Goal: Task Accomplishment & Management: Complete application form

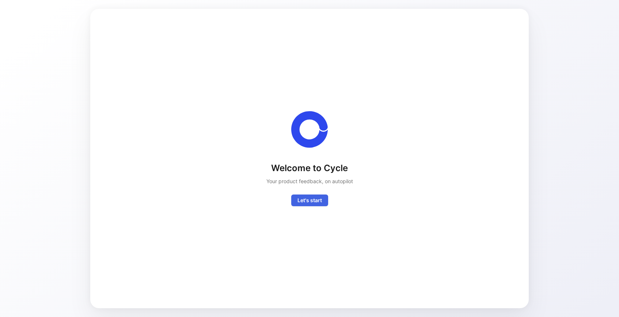
click at [321, 202] on span "Let's start" at bounding box center [309, 200] width 24 height 9
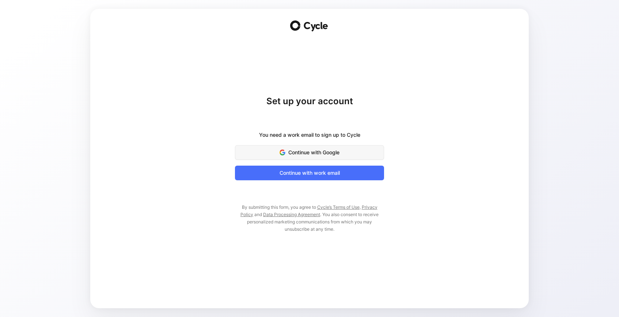
click at [318, 151] on span "Continue with Google" at bounding box center [309, 152] width 131 height 9
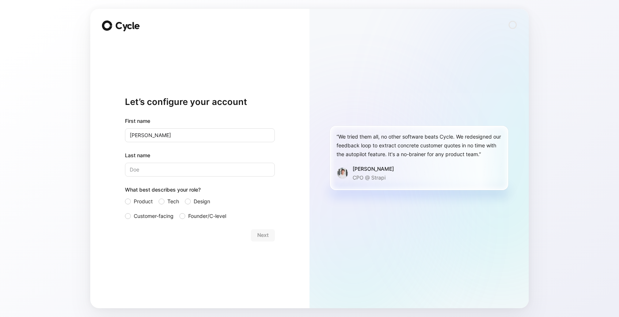
type input "Rebecca"
type input "E"
type input "Resnic"
click at [190, 202] on label "Design" at bounding box center [203, 201] width 37 height 9
click at [185, 197] on input "Design" at bounding box center [185, 197] width 0 height 0
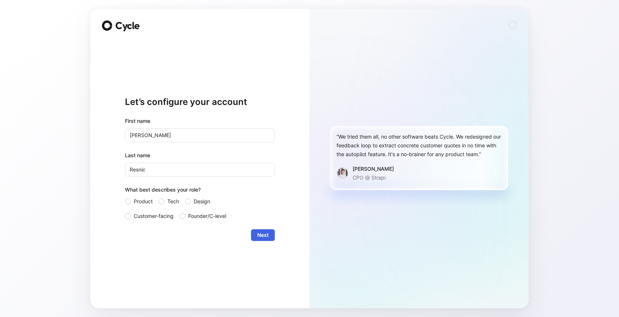
click at [263, 234] on span "Next" at bounding box center [262, 234] width 11 height 9
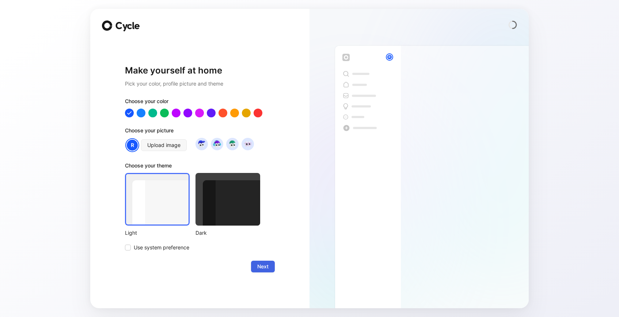
click at [261, 270] on span "Next" at bounding box center [262, 266] width 11 height 9
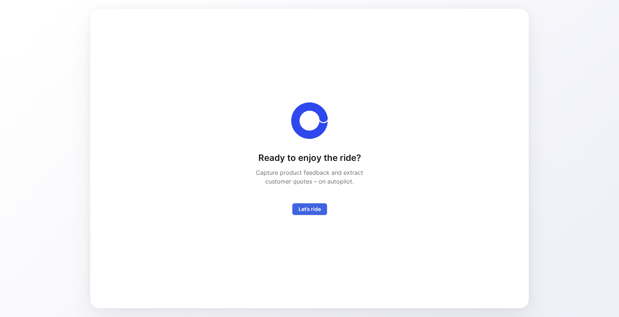
click at [315, 210] on span "Let’s ride" at bounding box center [309, 209] width 22 height 9
